Goal: Information Seeking & Learning: Understand process/instructions

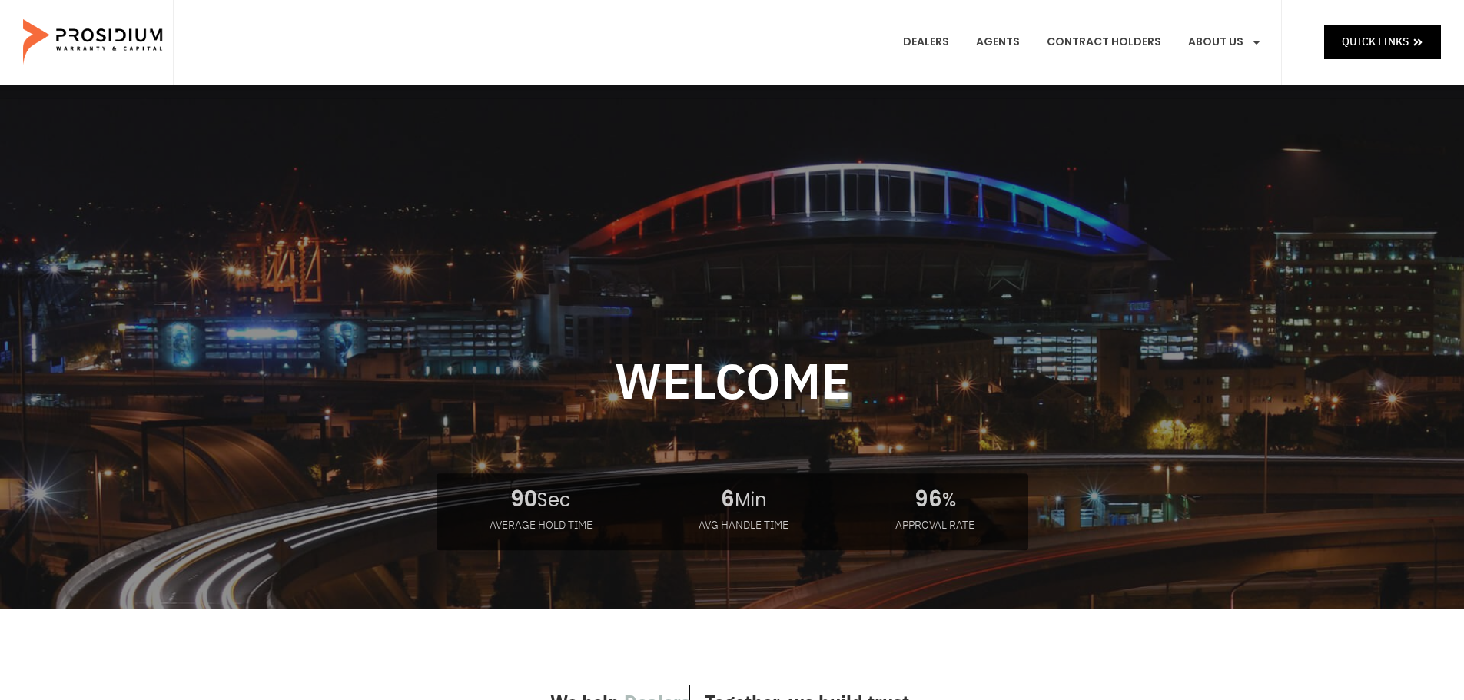
click at [232, 373] on div at bounding box center [732, 445] width 1014 height 525
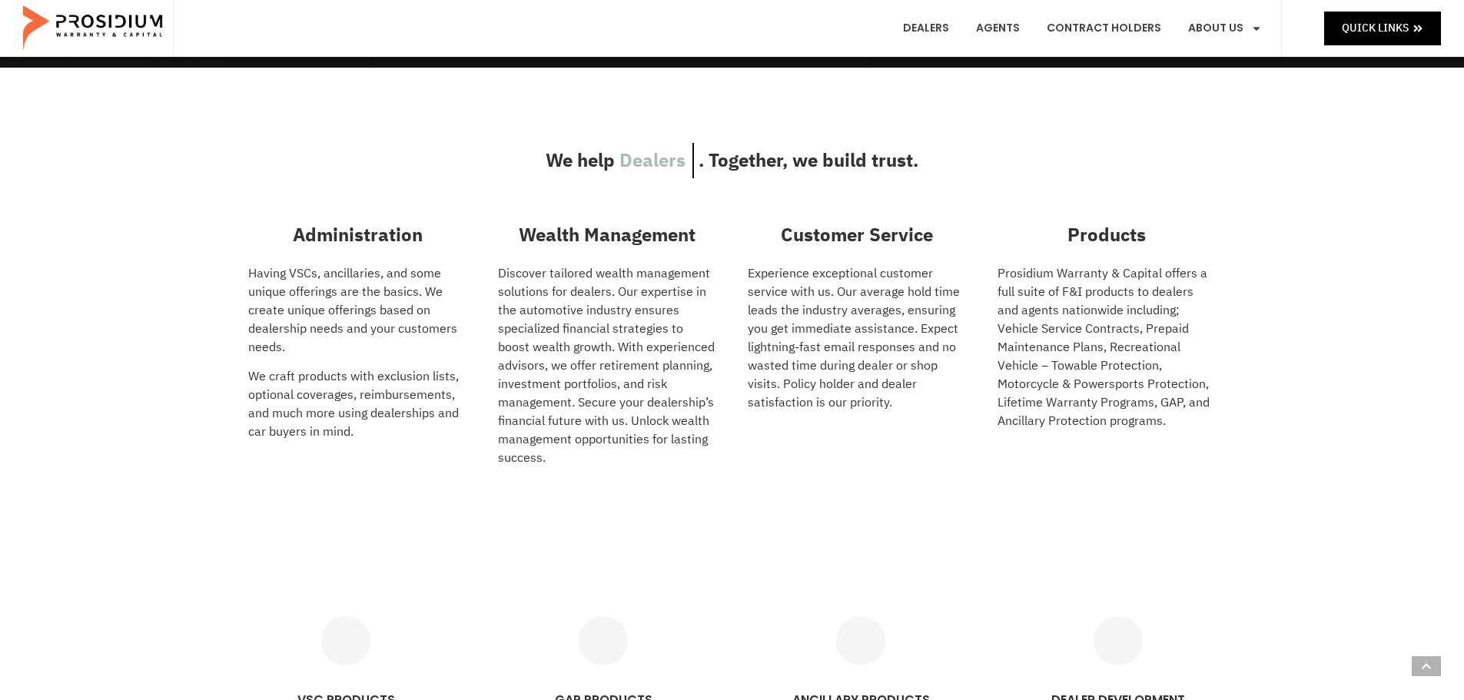
scroll to position [546, 0]
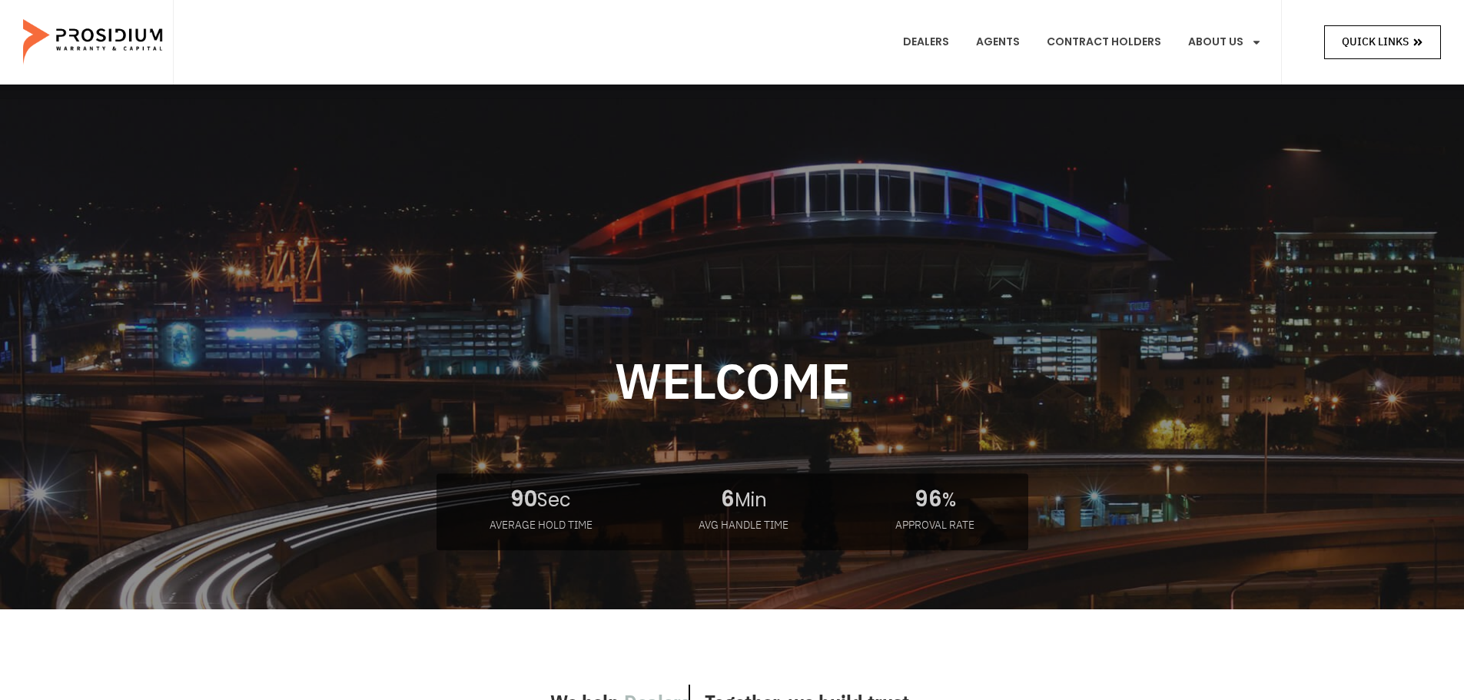
click at [1332, 43] on link "Quick Links" at bounding box center [1382, 41] width 117 height 33
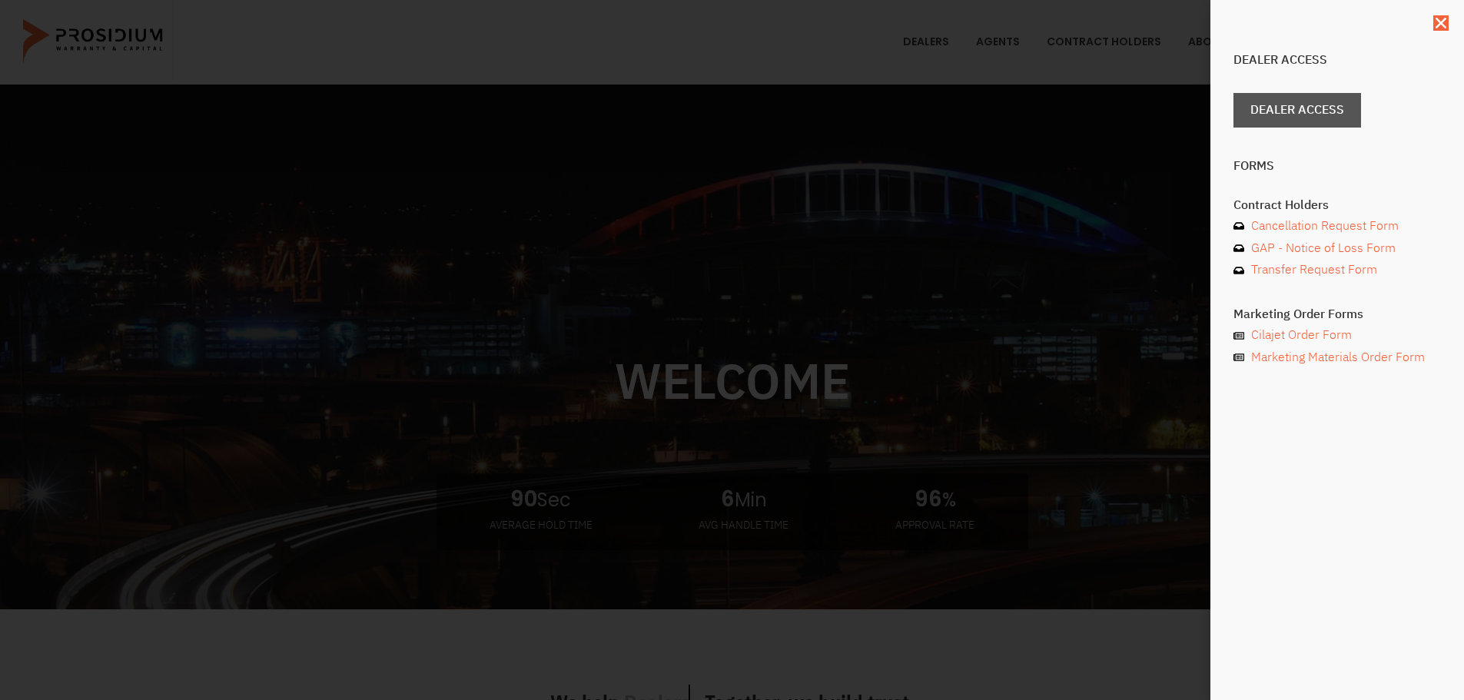
click at [1305, 103] on span "Dealer Access" at bounding box center [1297, 110] width 94 height 22
click at [880, 224] on div "Dealer Access Dealer Access Forms Contract Holders Cancellation Request Form GA…" at bounding box center [732, 350] width 1464 height 700
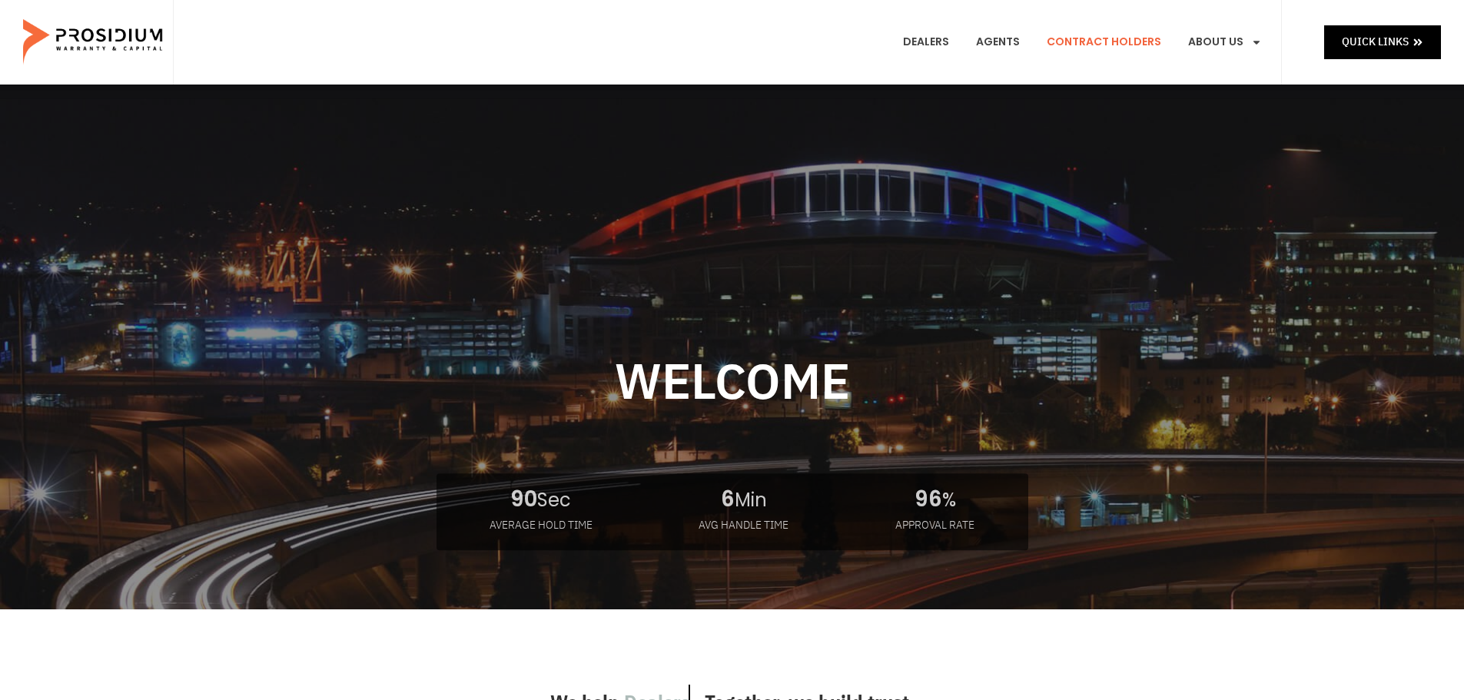
click at [1081, 41] on link "Contract Holders" at bounding box center [1104, 42] width 138 height 57
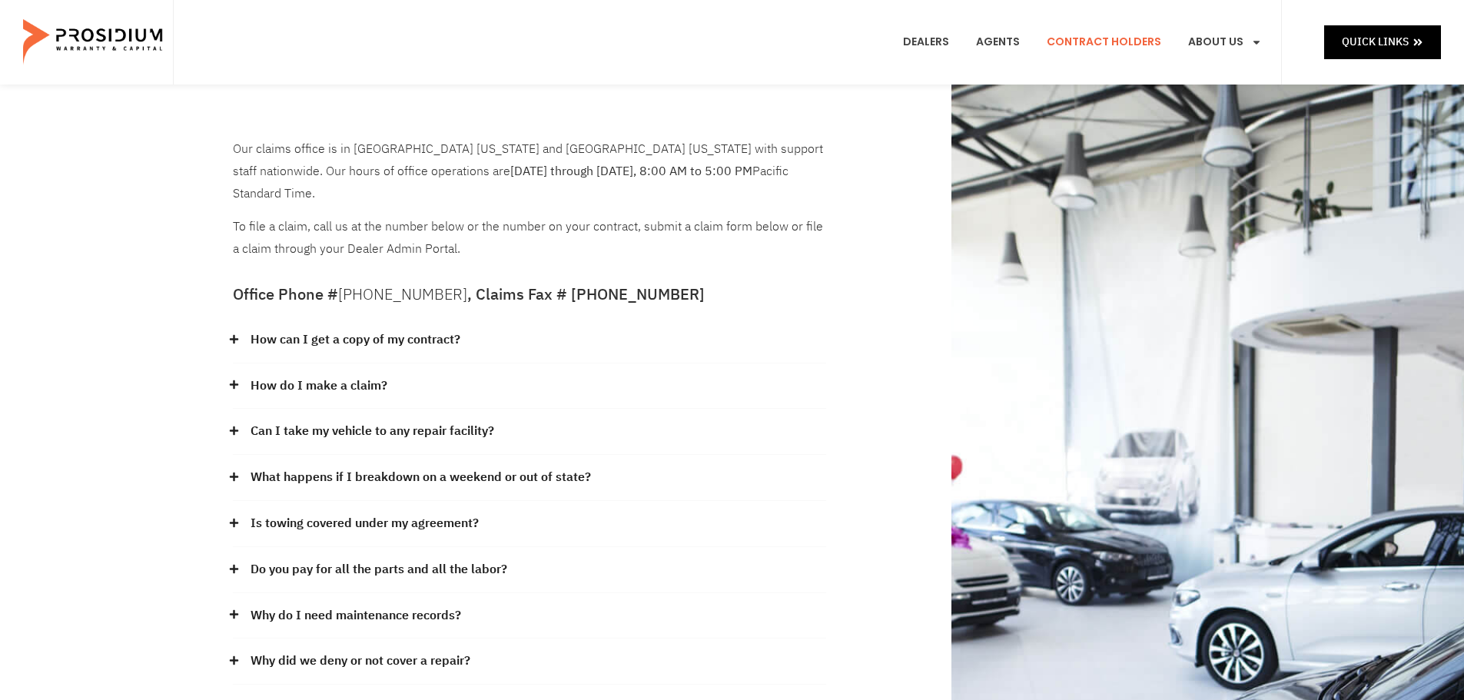
click at [121, 259] on div "Our claims office is in Scottsdale Arizona and Seattle Washington with support …" at bounding box center [732, 513] width 1464 height 856
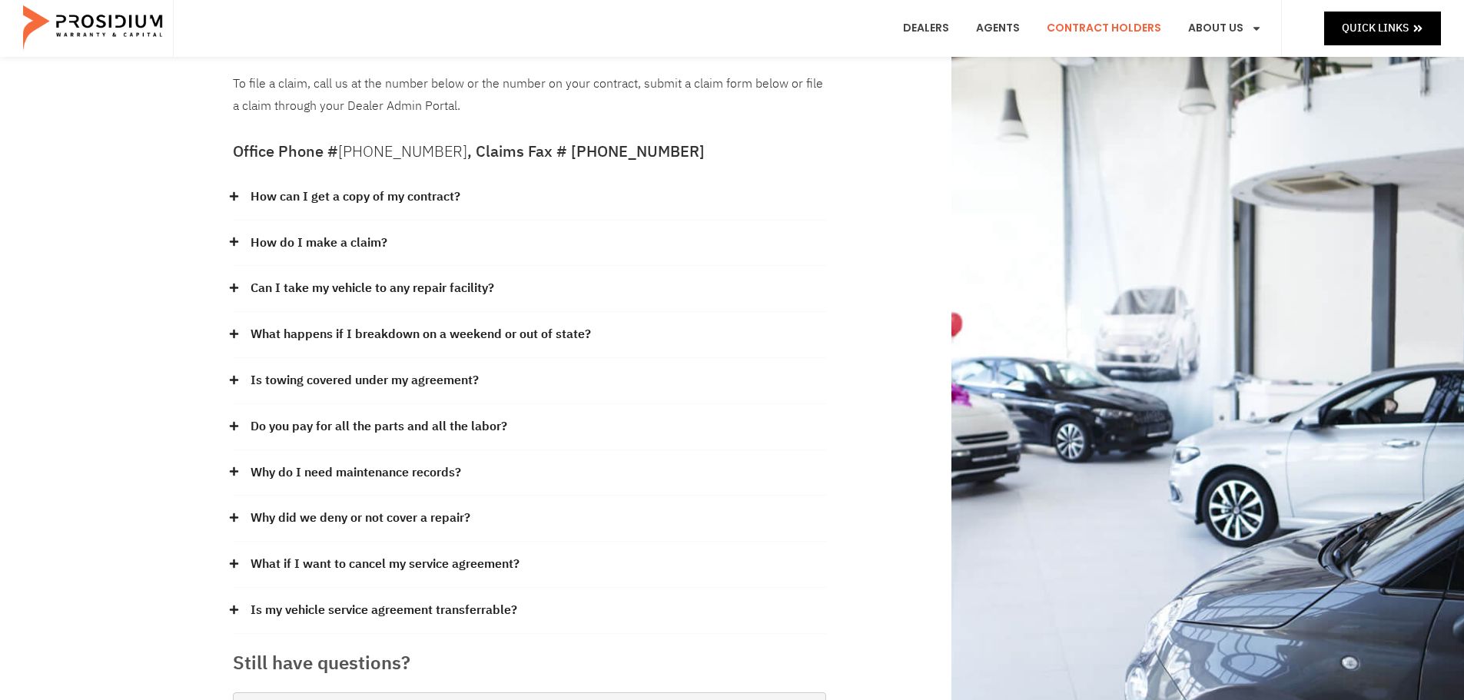
scroll to position [154, 0]
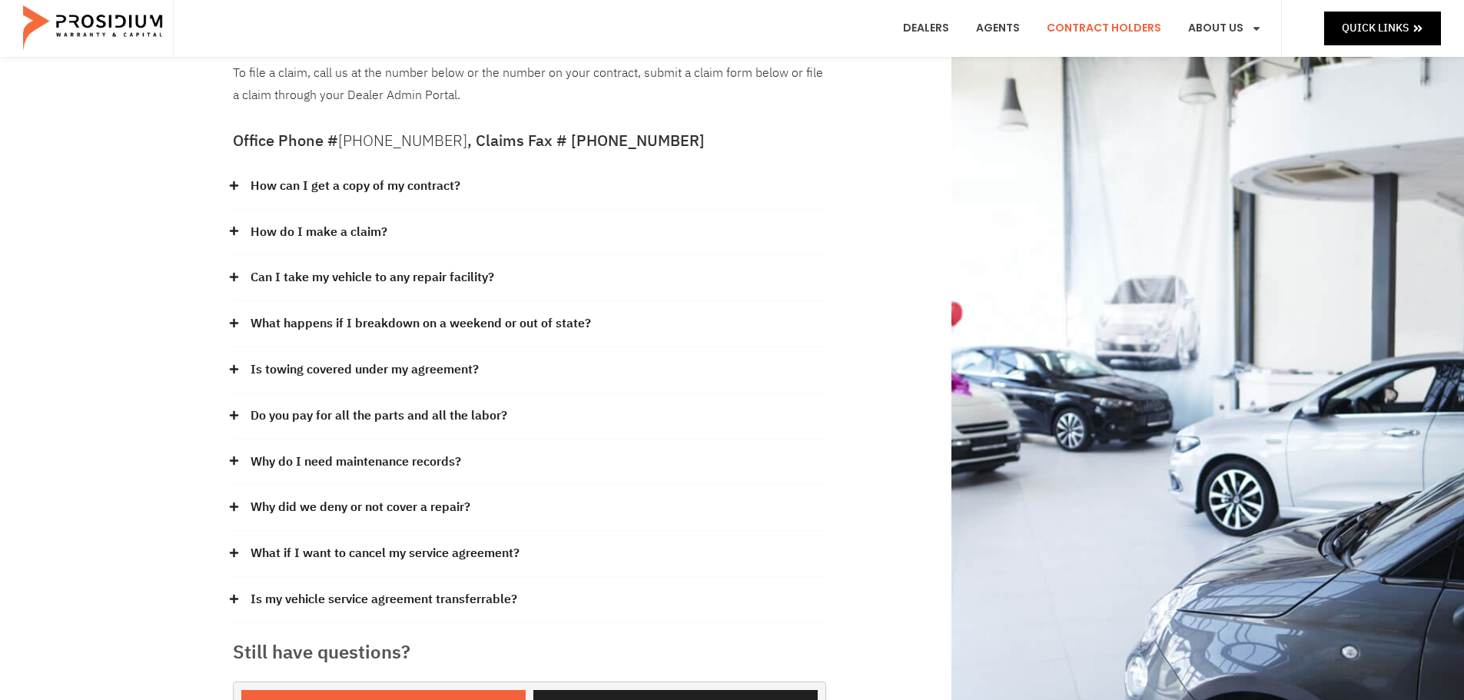
click at [314, 313] on link "What happens if I breakdown on a weekend or out of state?" at bounding box center [421, 324] width 340 height 22
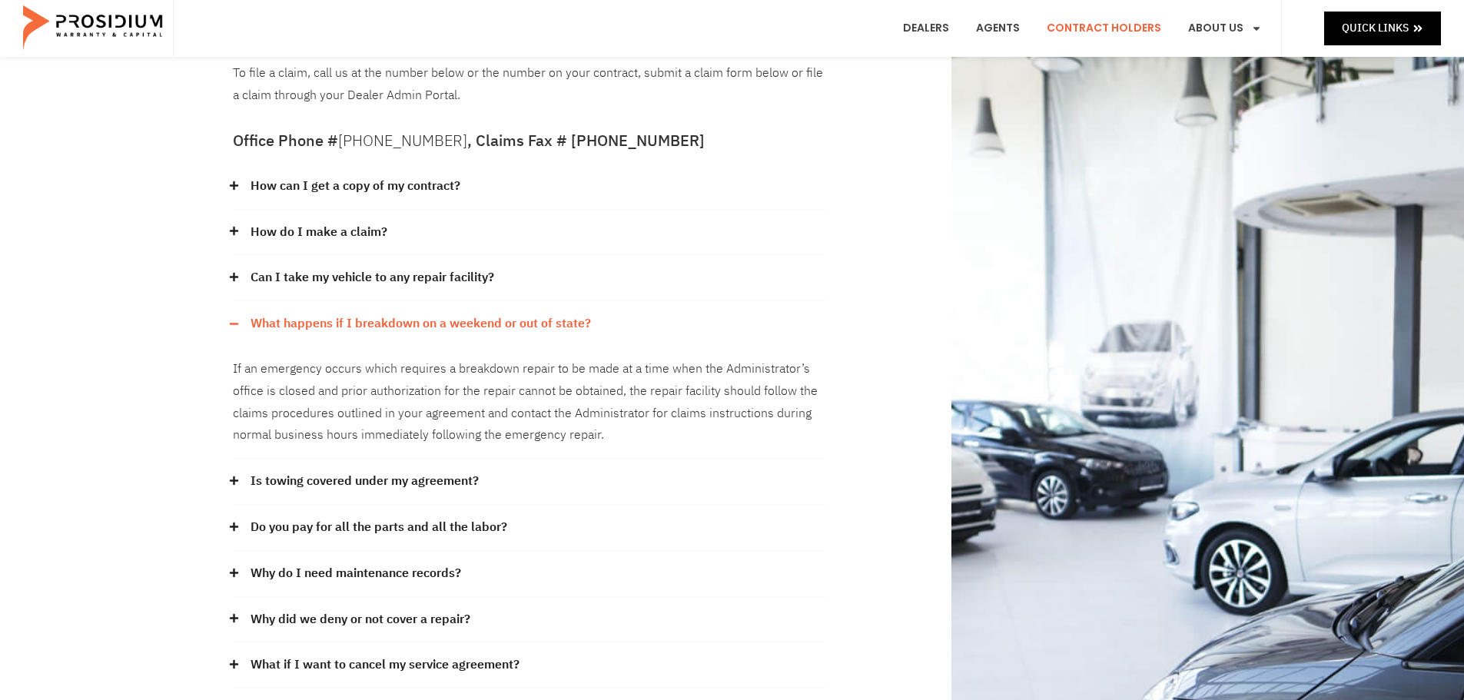
click at [443, 313] on link "What happens if I breakdown on a weekend or out of state?" at bounding box center [421, 324] width 340 height 22
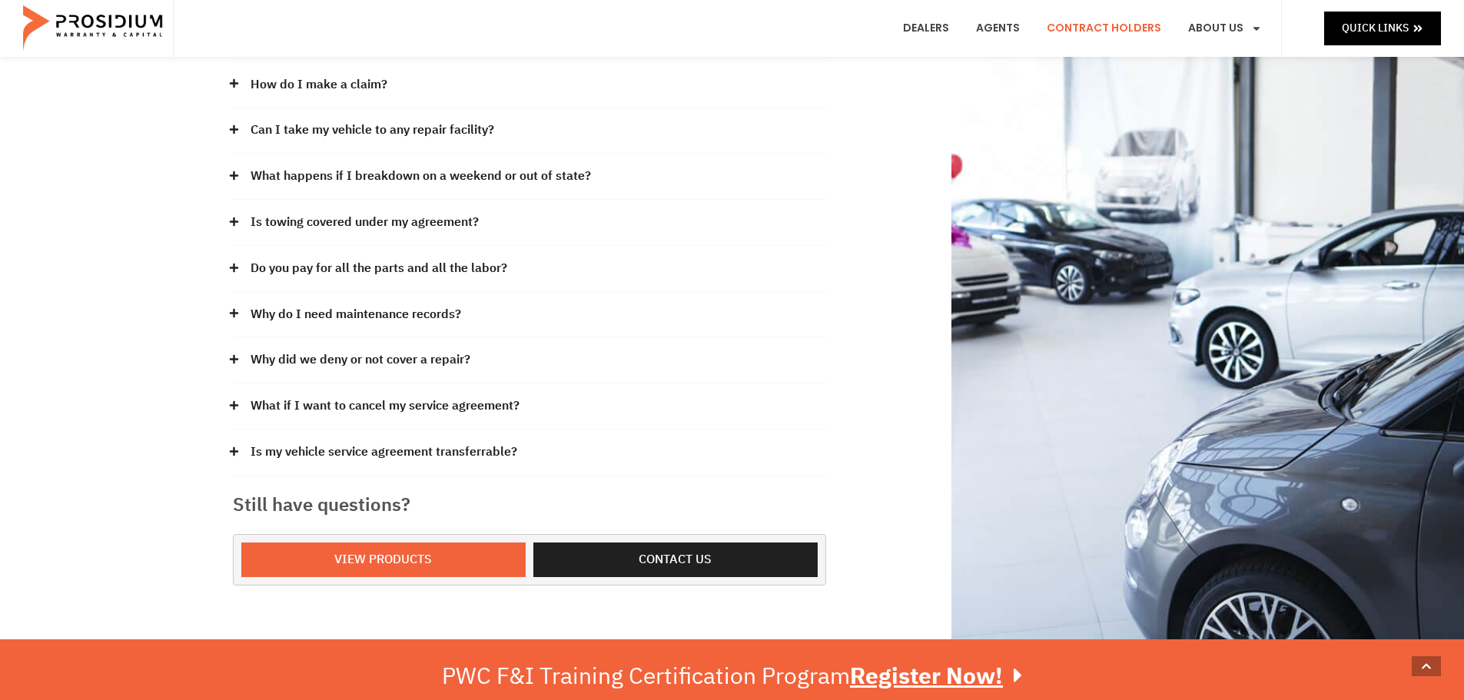
scroll to position [0, 0]
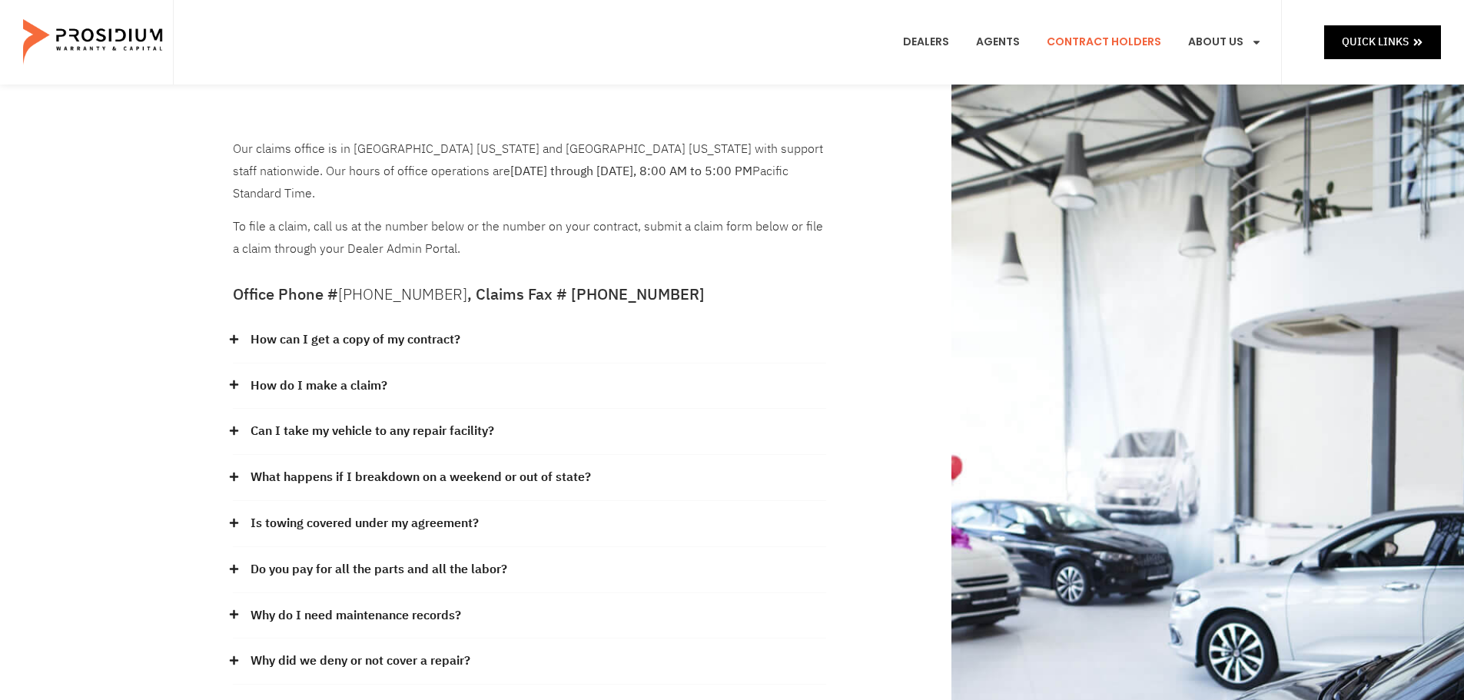
click at [241, 147] on p "Our claims office is in Scottsdale Arizona and Seattle Washington with support …" at bounding box center [529, 171] width 593 height 66
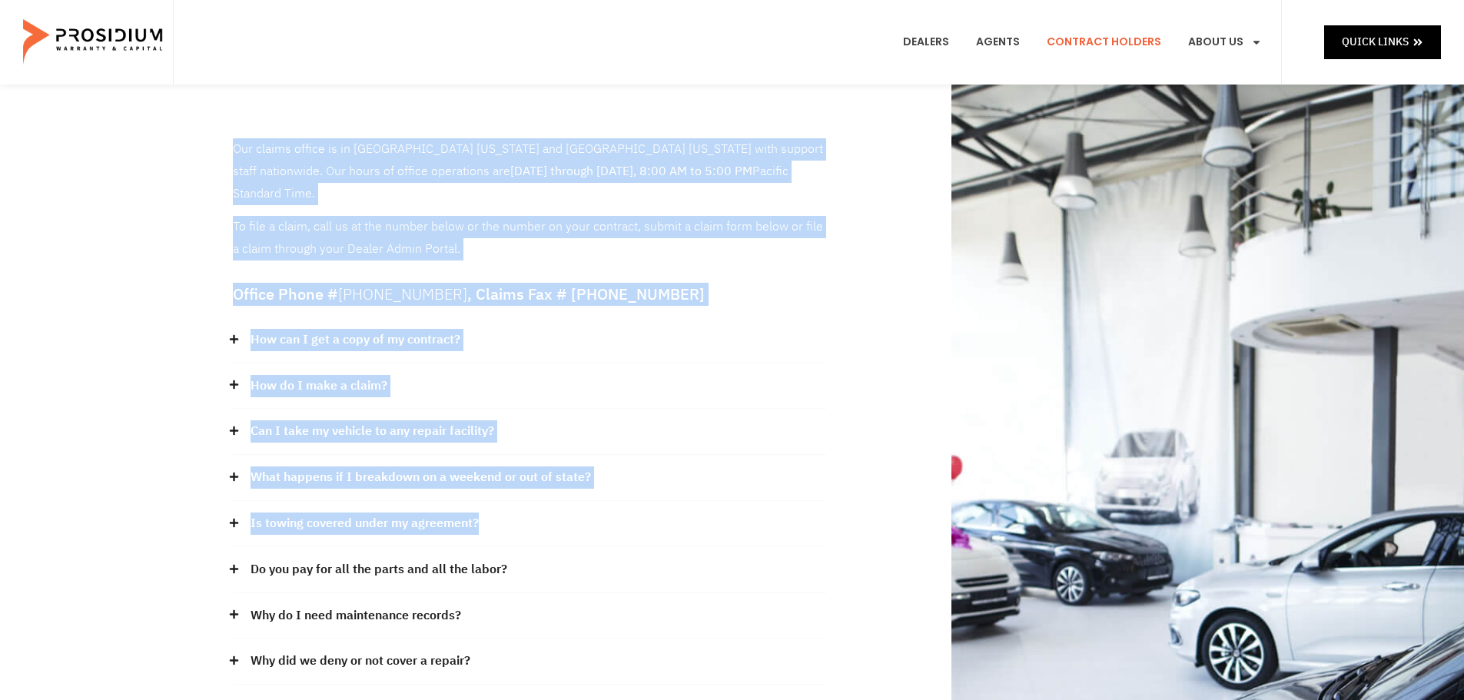
drag, startPoint x: 236, startPoint y: 145, endPoint x: 635, endPoint y: 500, distance: 534.5
click at [635, 500] on div "Our claims office is in Scottsdale Arizona and Seattle Washington with support …" at bounding box center [529, 513] width 609 height 764
click at [622, 510] on div "Is towing covered under my agreement?" at bounding box center [529, 524] width 593 height 46
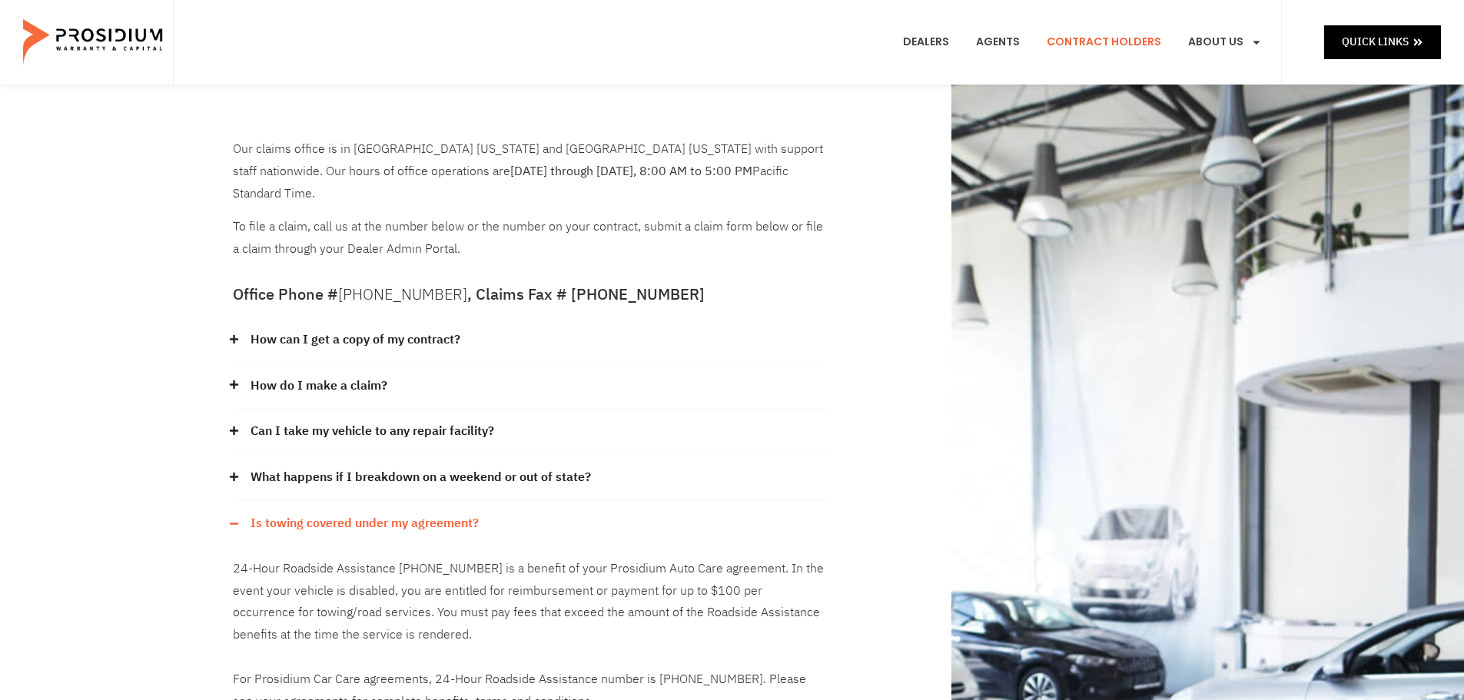
click at [231, 523] on icon at bounding box center [233, 524] width 8 height 2
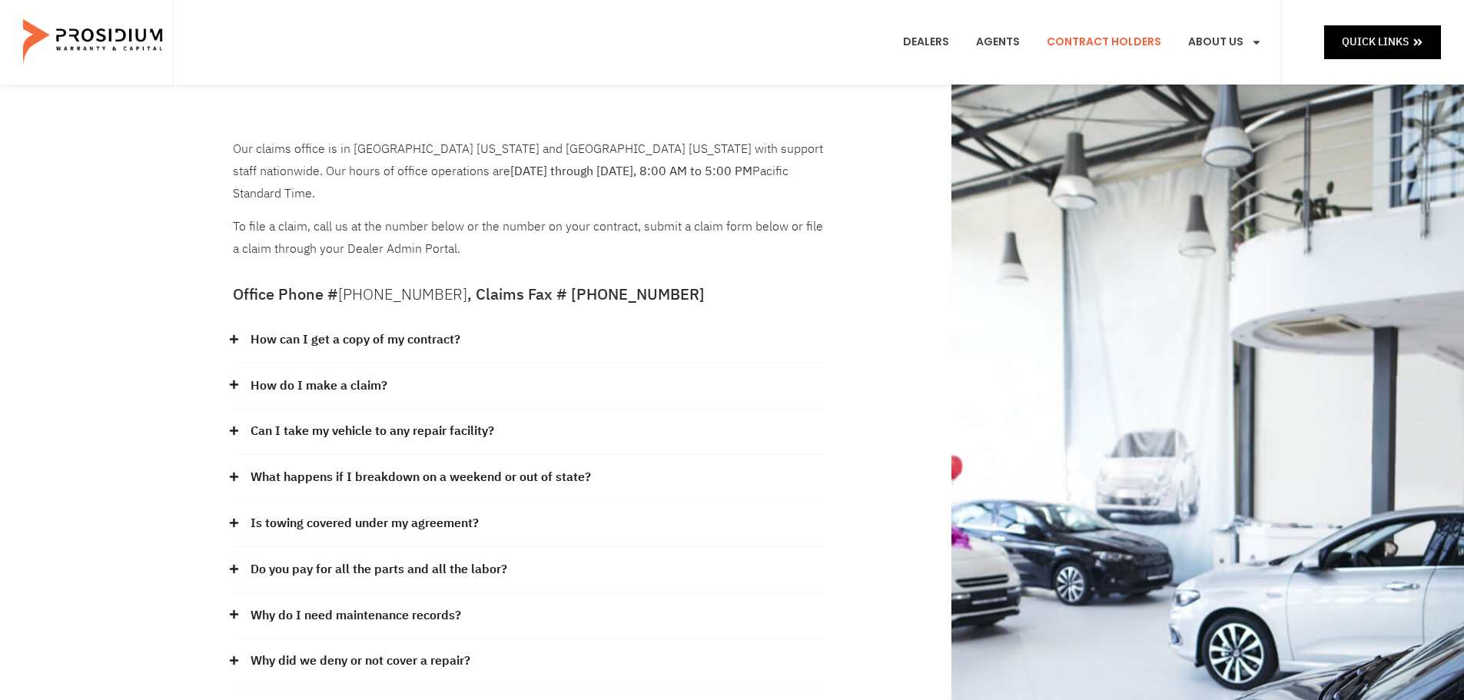
click at [173, 483] on div "Our claims office is in Scottsdale Arizona and Seattle Washington with support …" at bounding box center [732, 513] width 1464 height 856
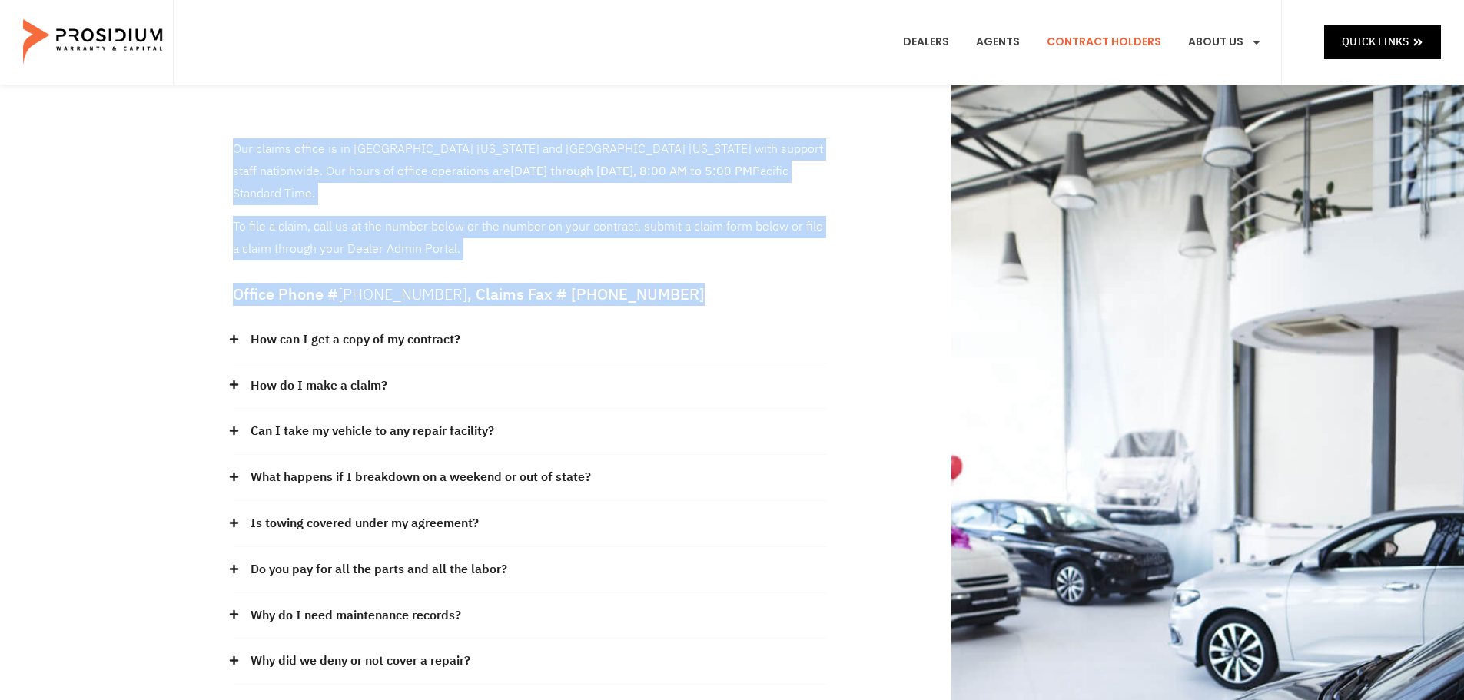
drag, startPoint x: 701, startPoint y: 272, endPoint x: 144, endPoint y: 158, distance: 568.0
click at [144, 158] on div "Our claims office is in Scottsdale Arizona and Seattle Washington with support …" at bounding box center [732, 513] width 1464 height 856
click at [143, 162] on div "Our claims office is in Scottsdale Arizona and Seattle Washington with support …" at bounding box center [732, 513] width 1464 height 856
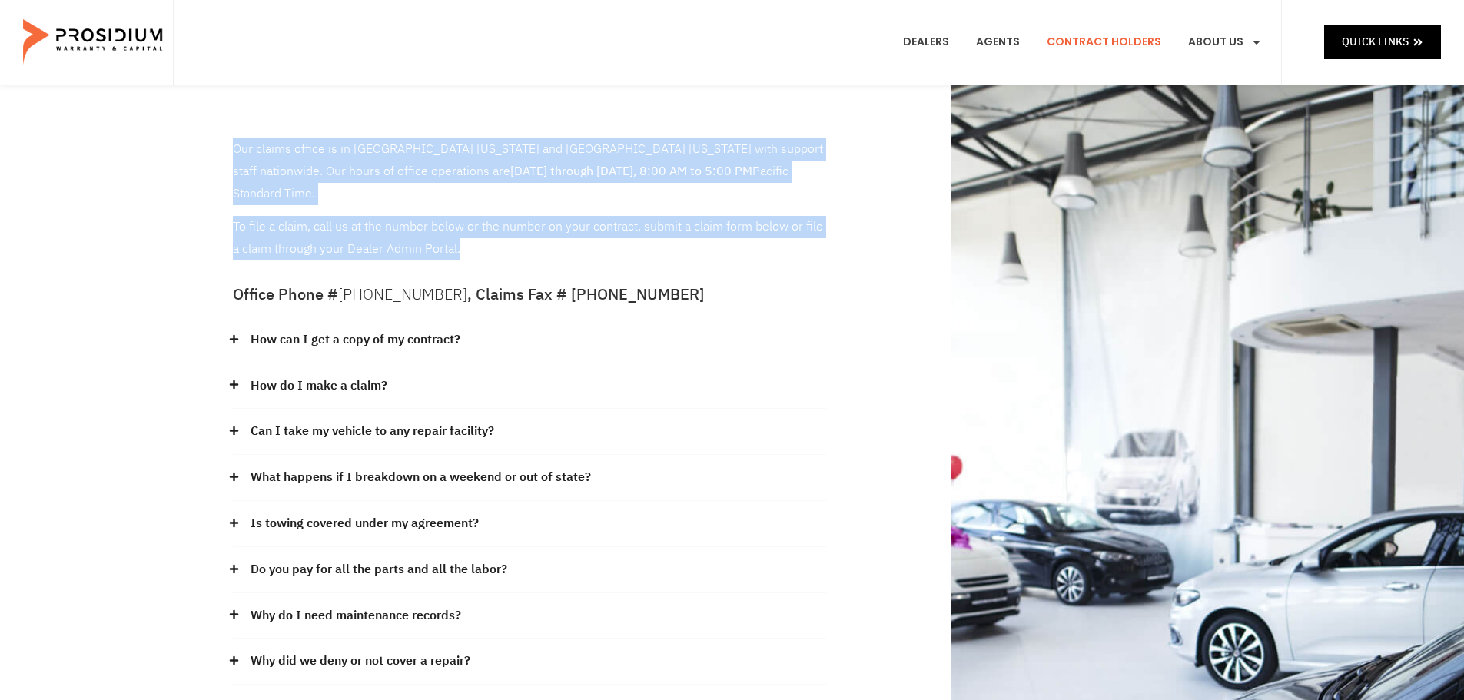
drag, startPoint x: 229, startPoint y: 143, endPoint x: 468, endPoint y: 229, distance: 254.0
click at [468, 229] on div "Our claims office is in Scottsdale Arizona and Seattle Washington with support …" at bounding box center [529, 513] width 609 height 764
click at [468, 229] on p "To file a claim, call us at the number below or the number on your contract, su…" at bounding box center [529, 238] width 593 height 45
drag, startPoint x: 488, startPoint y: 232, endPoint x: 163, endPoint y: 138, distance: 338.5
click at [163, 138] on div "Our claims office is in Scottsdale Arizona and Seattle Washington with support …" at bounding box center [732, 513] width 1464 height 856
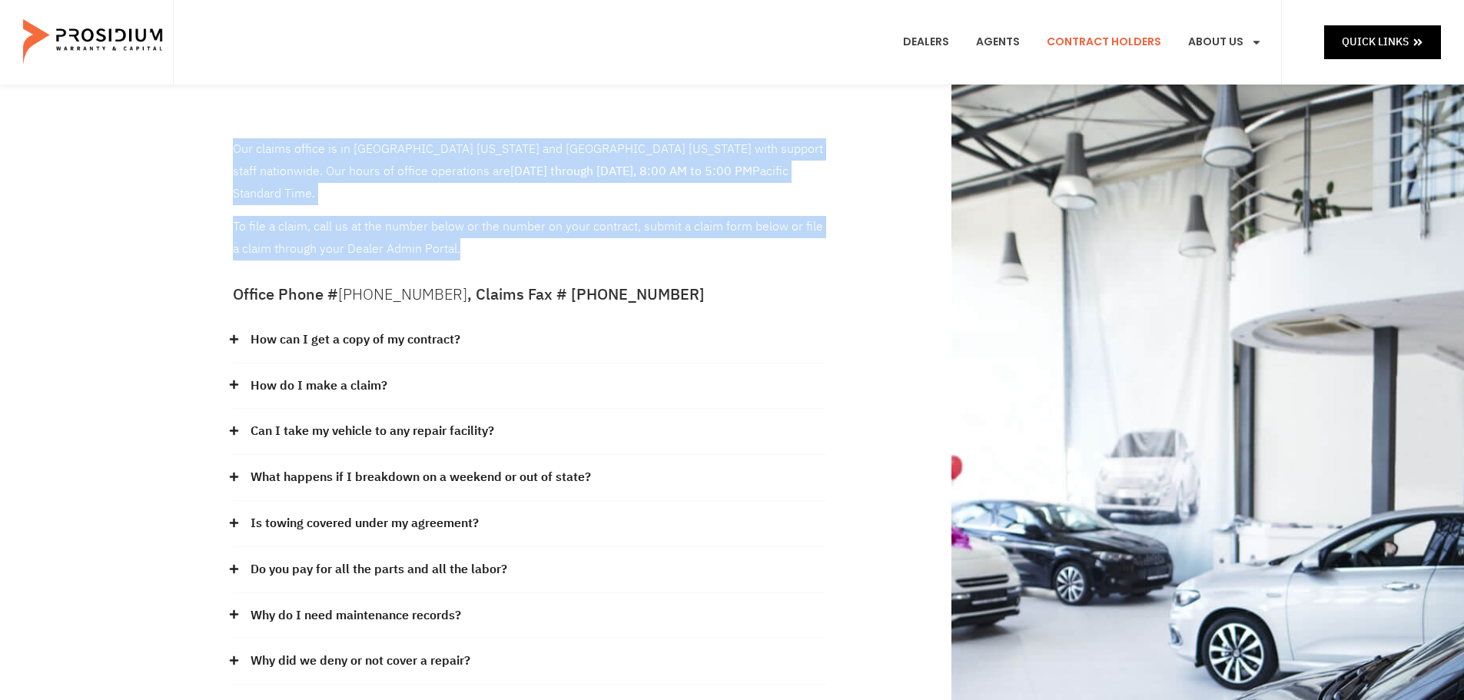
click at [163, 138] on div "Our claims office is in Scottsdale Arizona and Seattle Washington with support …" at bounding box center [732, 513] width 1464 height 856
drag, startPoint x: 217, startPoint y: 140, endPoint x: 476, endPoint y: 225, distance: 271.9
click at [476, 225] on div "Our claims office is in Scottsdale Arizona and Seattle Washington with support …" at bounding box center [732, 513] width 1464 height 856
click at [476, 225] on p "To file a claim, call us at the number below or the number on your contract, su…" at bounding box center [529, 238] width 593 height 45
drag, startPoint x: 476, startPoint y: 225, endPoint x: 167, endPoint y: 133, distance: 322.4
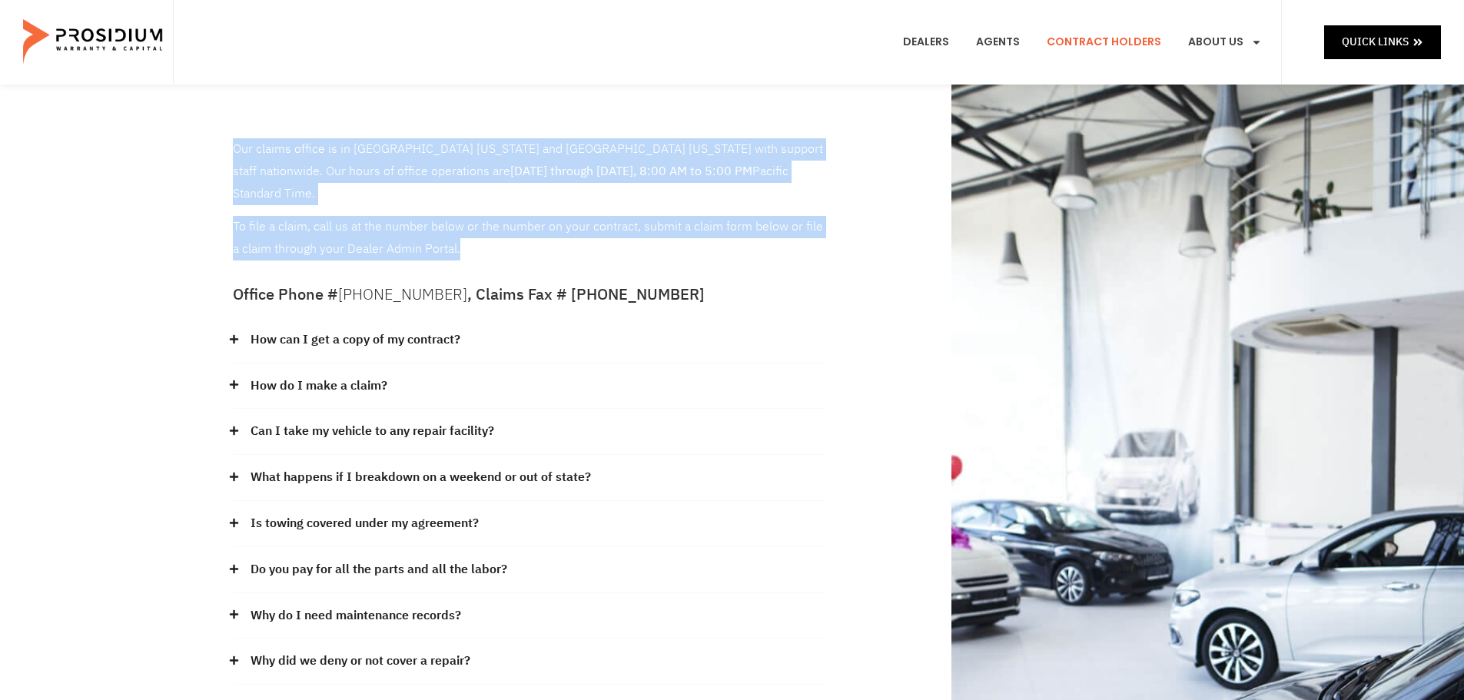
click at [167, 133] on div "Our claims office is in Scottsdale Arizona and Seattle Washington with support …" at bounding box center [732, 513] width 1464 height 856
click at [176, 144] on div "Our claims office is in Scottsdale Arizona and Seattle Washington with support …" at bounding box center [732, 513] width 1464 height 856
click at [187, 121] on div "Our claims office is in Scottsdale Arizona and Seattle Washington with support …" at bounding box center [732, 513] width 1464 height 856
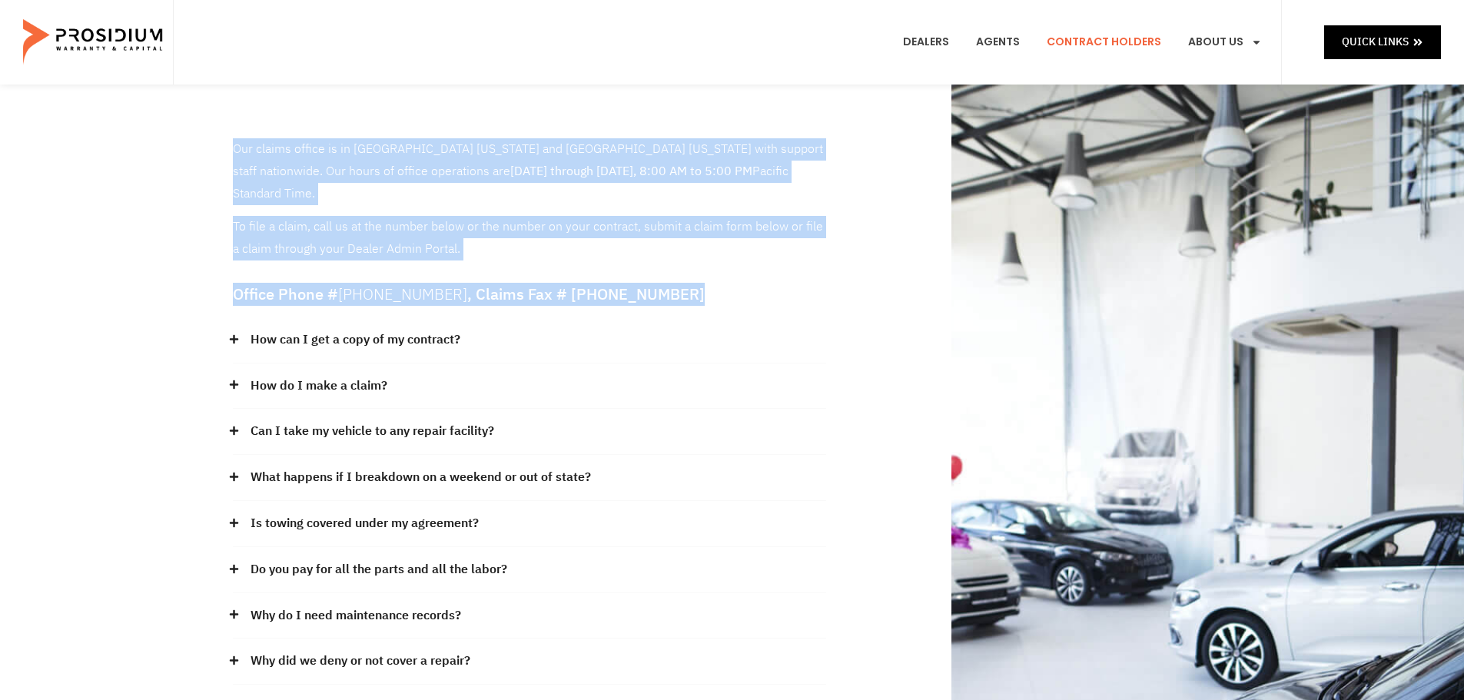
drag, startPoint x: 675, startPoint y: 274, endPoint x: 223, endPoint y: 150, distance: 469.4
click at [223, 150] on div "Our claims office is in Scottsdale Arizona and Seattle Washington with support …" at bounding box center [732, 513] width 1464 height 856
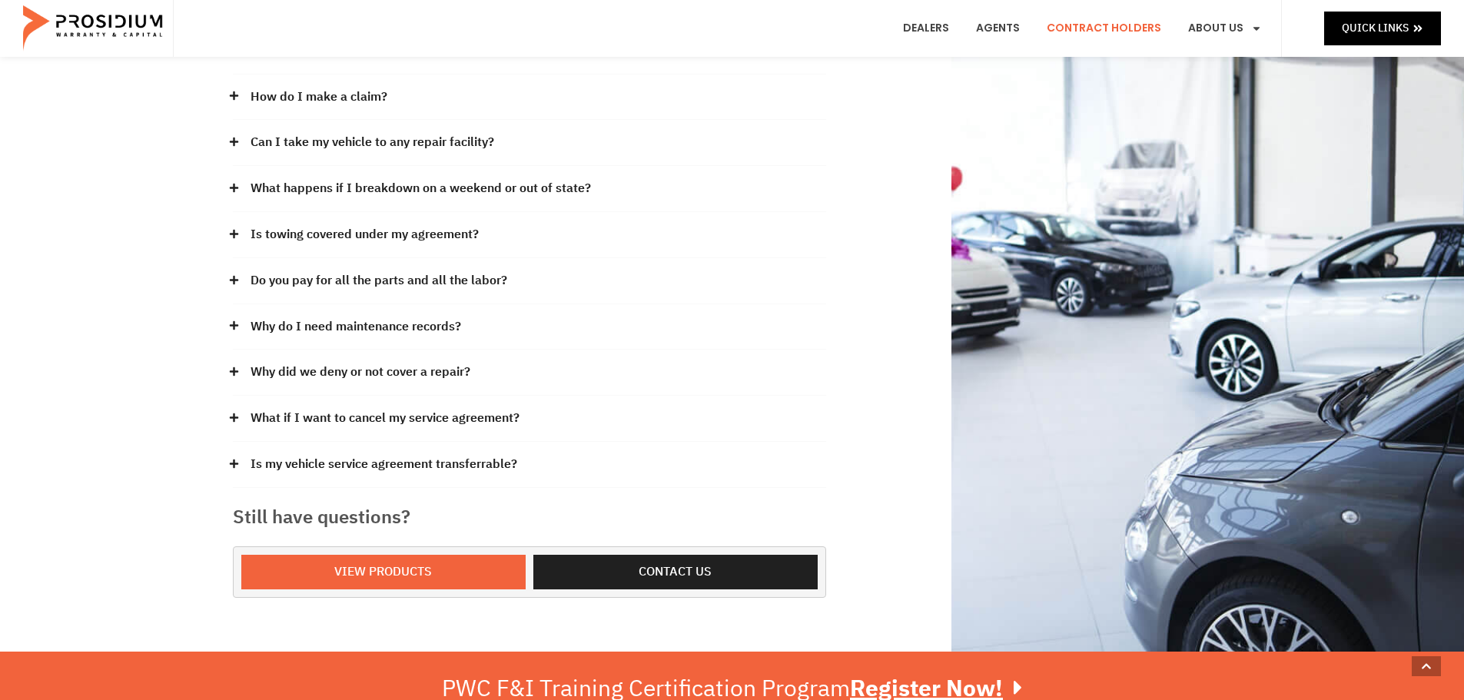
scroll to position [307, 0]
